Goal: Entertainment & Leisure: Browse casually

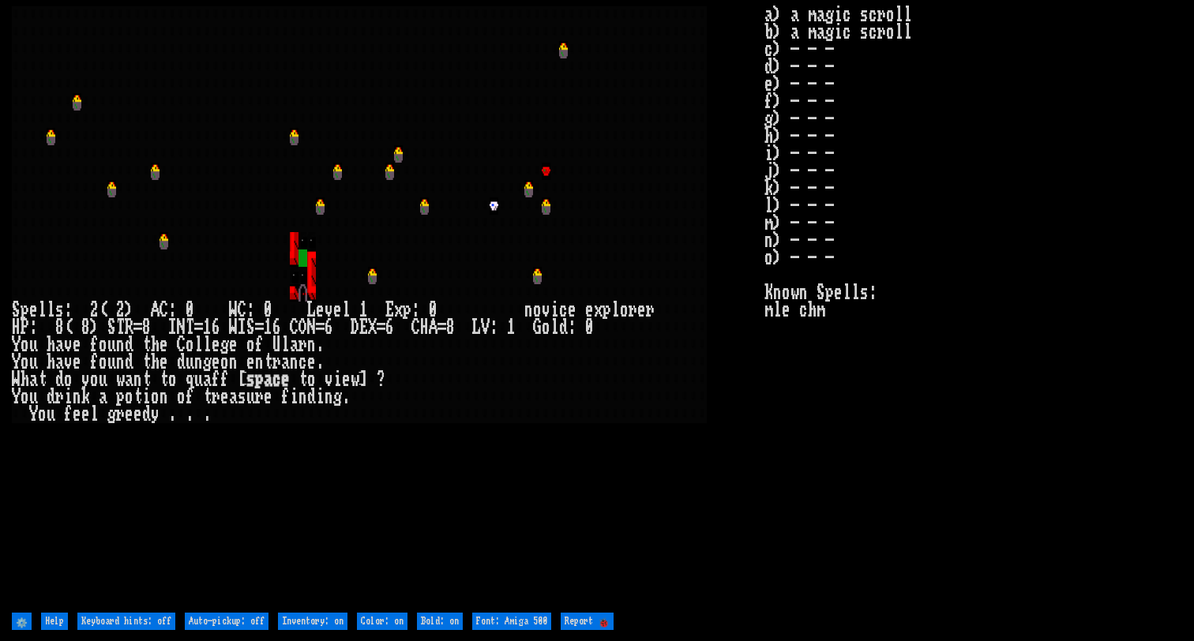
click at [808, 523] on stats "a) a magic scroll b) a magic scroll c) - - - d) - - - e) - - - f) - - - g) - - …" at bounding box center [973, 307] width 418 height 602
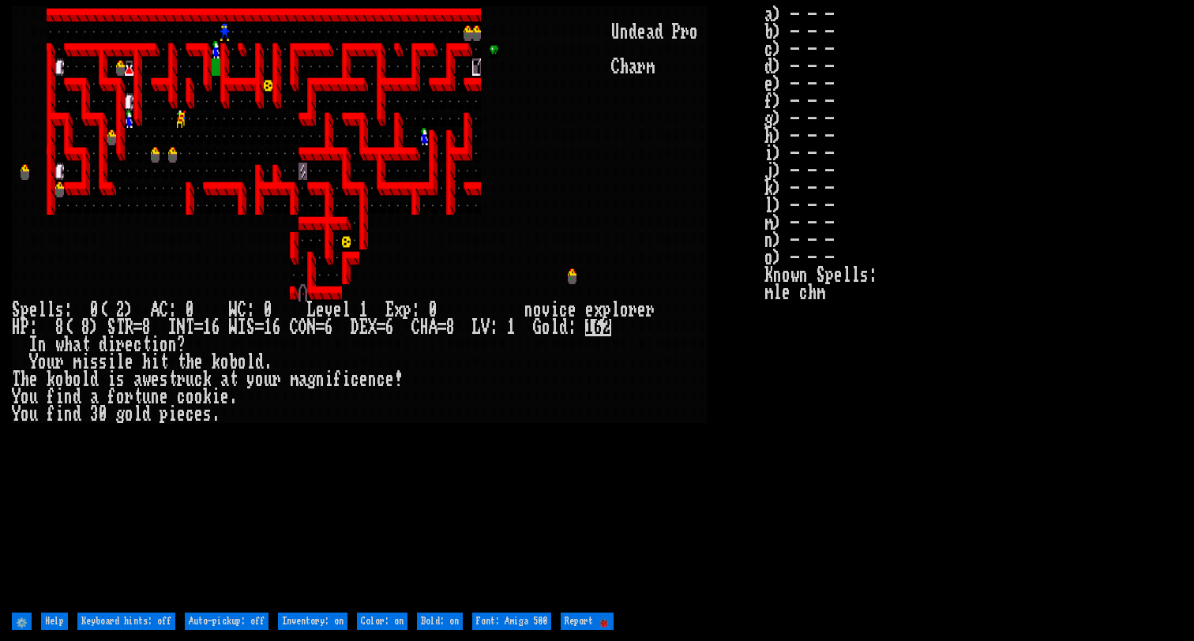
click at [492, 470] on larn "U n d e a d P r o C h a r m" at bounding box center [388, 307] width 752 height 602
